Goal: Find specific page/section: Find specific page/section

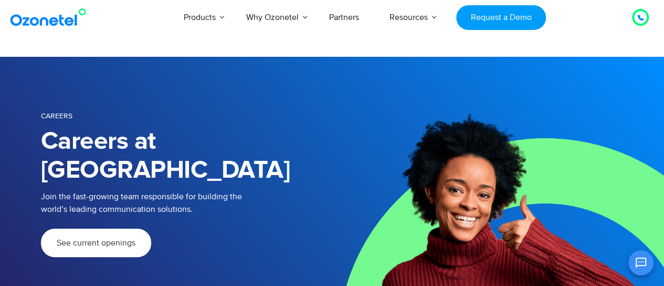
click at [304, 19] on link "Why Ozonetel" at bounding box center [272, 17] width 83 height 35
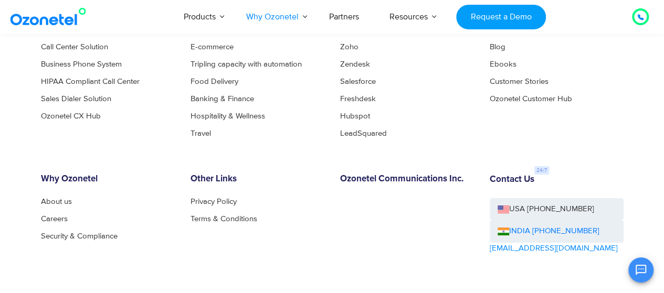
scroll to position [1897, 0]
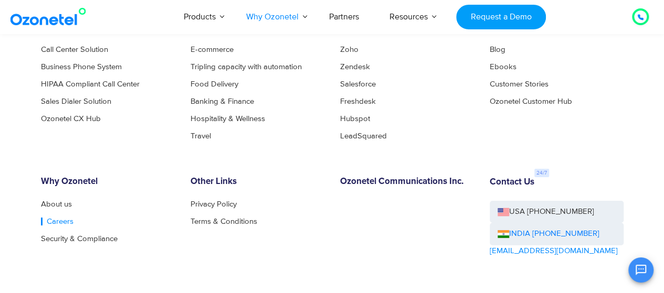
click at [56, 222] on link "Careers" at bounding box center [57, 222] width 33 height 8
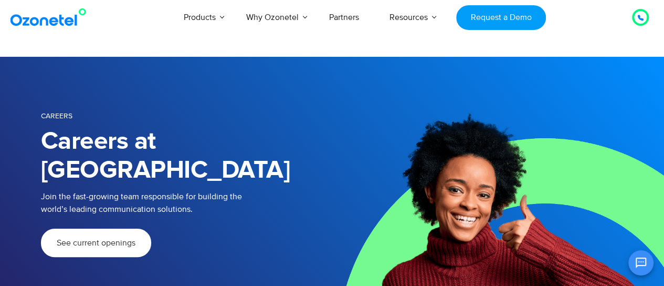
click at [98, 228] on link "See current openings" at bounding box center [96, 242] width 110 height 28
drag, startPoint x: 667, startPoint y: 178, endPoint x: 671, endPoint y: -25, distance: 203.7
